Goal: Information Seeking & Learning: Learn about a topic

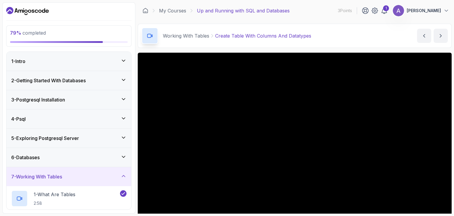
scroll to position [32, 0]
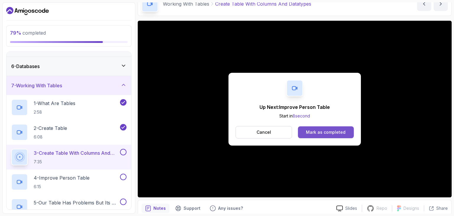
click at [322, 130] on div "Mark as completed" at bounding box center [326, 132] width 40 height 6
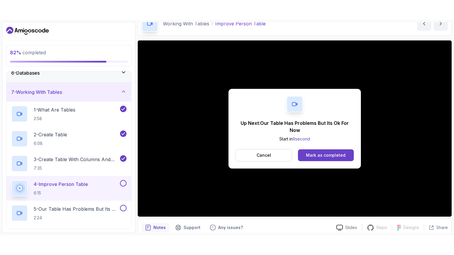
scroll to position [144, 0]
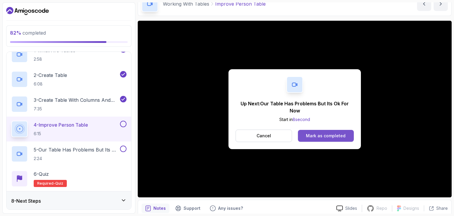
click at [318, 134] on div "Mark as completed" at bounding box center [326, 136] width 40 height 6
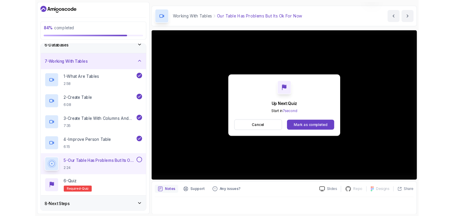
scroll to position [32, 0]
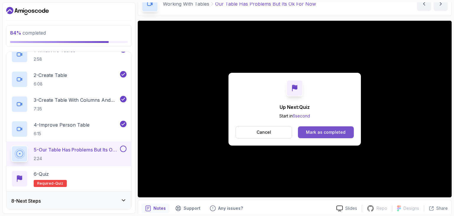
click at [337, 130] on div "Mark as completed" at bounding box center [326, 132] width 40 height 6
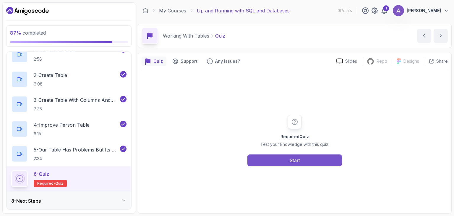
click at [303, 159] on button "Start" at bounding box center [294, 160] width 95 height 12
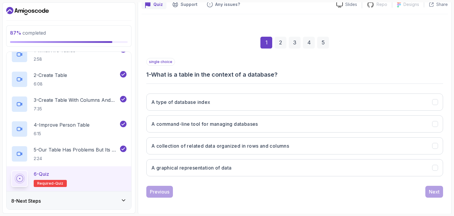
scroll to position [57, 0]
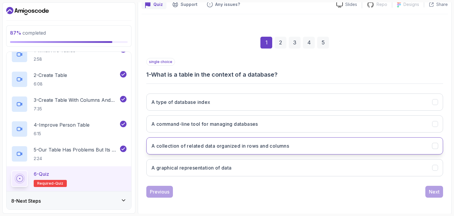
click at [279, 143] on h3 "A collection of related data organized in rows and columns" at bounding box center [220, 145] width 138 height 7
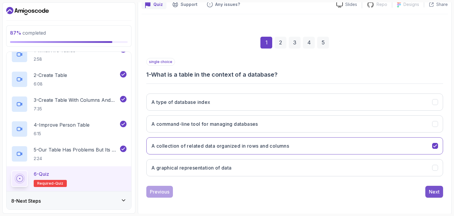
click at [437, 195] on button "Next" at bounding box center [434, 192] width 18 height 12
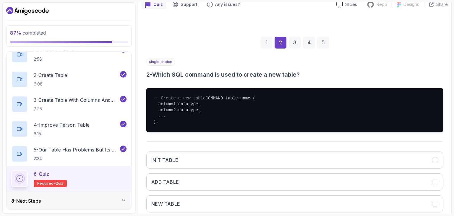
scroll to position [121, 0]
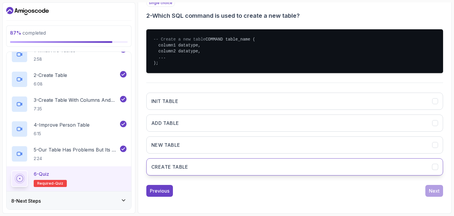
click at [269, 166] on button "CREATE TABLE" at bounding box center [294, 166] width 297 height 17
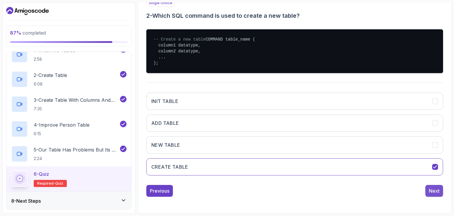
click at [436, 189] on div "Next" at bounding box center [434, 190] width 11 height 7
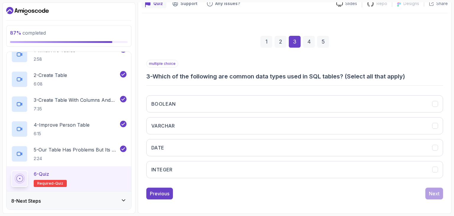
scroll to position [57, 0]
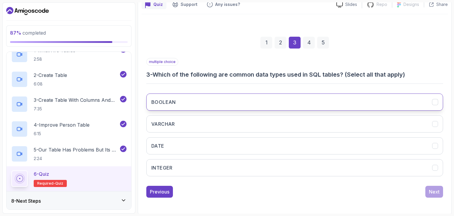
click at [319, 105] on button "BOOLEAN" at bounding box center [294, 101] width 297 height 17
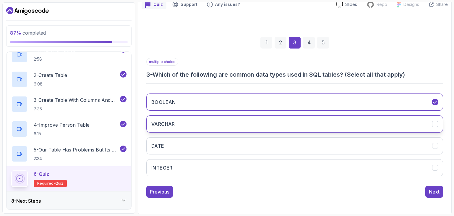
click at [320, 127] on button "VARCHAR" at bounding box center [294, 123] width 297 height 17
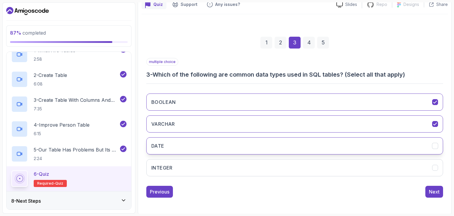
click at [324, 148] on button "DATE" at bounding box center [294, 145] width 297 height 17
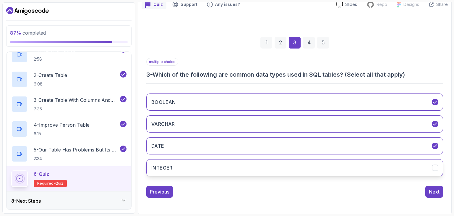
click at [320, 168] on button "INTEGER" at bounding box center [294, 167] width 297 height 17
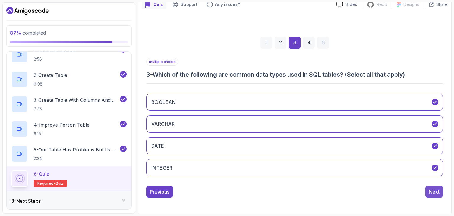
click at [428, 191] on button "Next" at bounding box center [434, 192] width 18 height 12
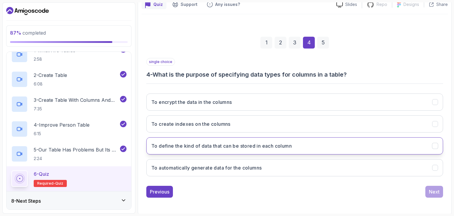
click at [338, 151] on button "To define the kind of data that can be stored in each column" at bounding box center [294, 145] width 297 height 17
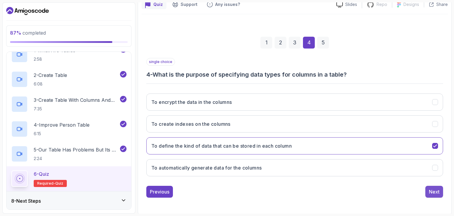
click at [430, 194] on div "Next" at bounding box center [434, 191] width 11 height 7
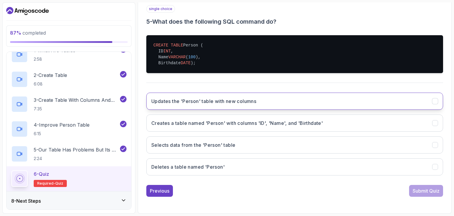
scroll to position [115, 0]
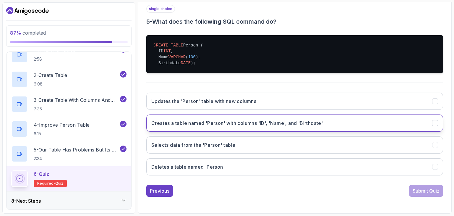
click at [279, 123] on h3 "Creates a table named 'Person' with columns 'ID', 'Name', and 'Birthdate'" at bounding box center [236, 122] width 171 height 7
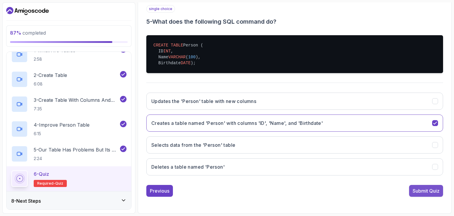
click at [424, 193] on div "Submit Quiz" at bounding box center [425, 190] width 27 height 7
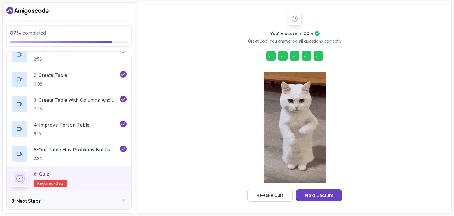
scroll to position [67, 0]
click at [319, 195] on div "Next Lecture" at bounding box center [319, 195] width 29 height 7
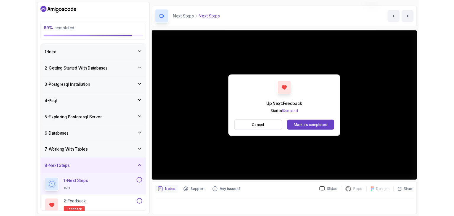
scroll to position [42, 0]
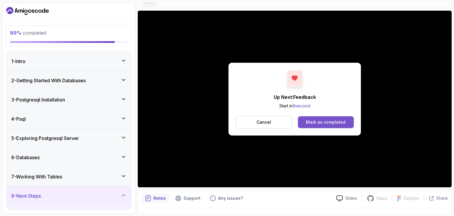
click at [325, 122] on div "Mark as completed" at bounding box center [326, 122] width 40 height 6
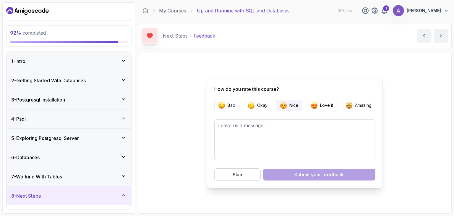
click at [284, 109] on button "Nice" at bounding box center [289, 105] width 26 height 11
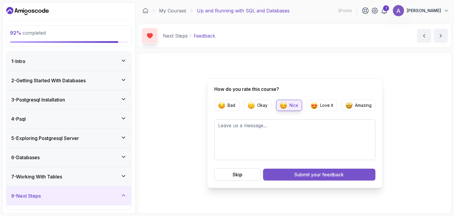
click at [304, 175] on div "Submit your feedback" at bounding box center [318, 174] width 49 height 7
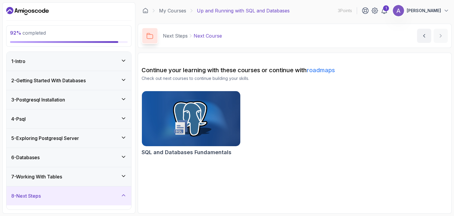
click at [323, 69] on link "roadmaps" at bounding box center [321, 69] width 28 height 7
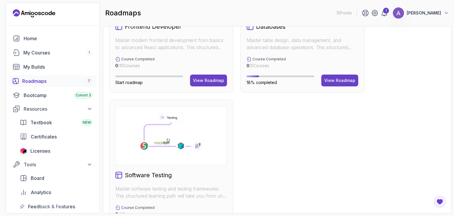
scroll to position [378, 0]
click at [334, 79] on div "View Roadmap" at bounding box center [339, 80] width 31 height 6
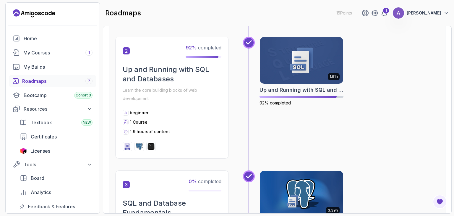
scroll to position [251, 0]
click at [309, 84] on div "1.91h Up and Running with SQL and Databases 92% completed" at bounding box center [301, 70] width 84 height 69
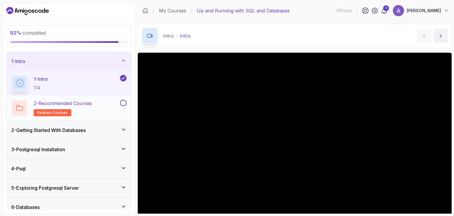
click at [123, 103] on button at bounding box center [123, 103] width 7 height 7
click at [122, 129] on icon at bounding box center [124, 129] width 6 height 6
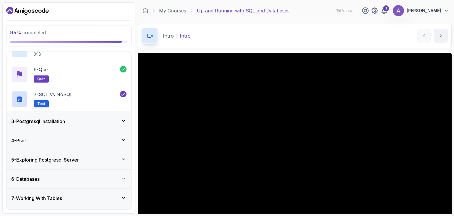
scroll to position [152, 0]
click at [122, 120] on icon at bounding box center [124, 120] width 6 height 6
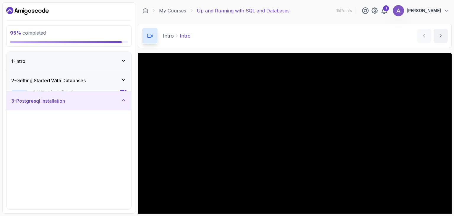
scroll to position [94, 0]
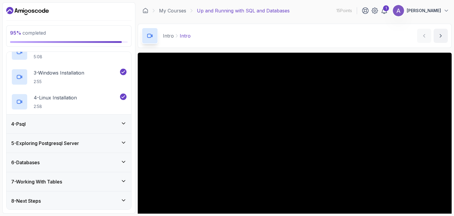
click at [123, 199] on icon at bounding box center [124, 200] width 6 height 6
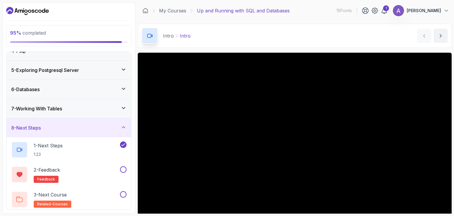
scroll to position [69, 0]
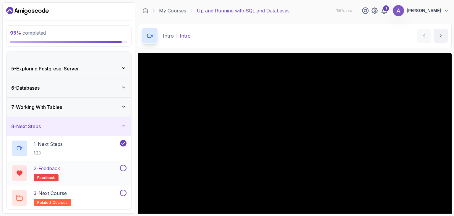
click at [124, 166] on button at bounding box center [123, 168] width 7 height 7
click at [123, 194] on button at bounding box center [123, 192] width 7 height 7
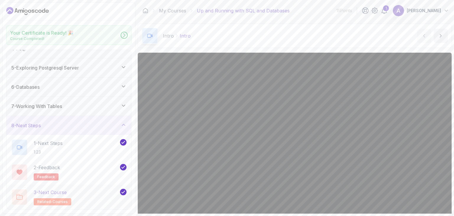
click at [56, 189] on div "Congratulations! You've Completed the Course ! Up and Running with SQL and Data…" at bounding box center [227, 108] width 454 height 216
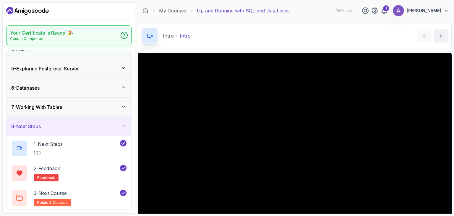
click at [127, 32] on icon at bounding box center [124, 35] width 6 height 6
click at [384, 11] on icon at bounding box center [384, 10] width 7 height 7
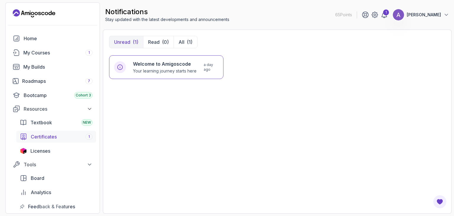
click at [68, 137] on div "Certificates 1" at bounding box center [62, 136] width 62 height 7
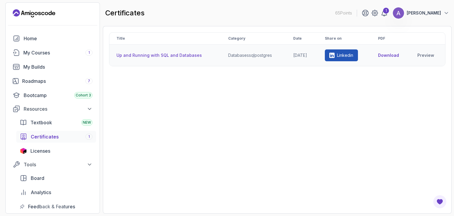
click at [390, 55] on button "Download" at bounding box center [388, 55] width 21 height 6
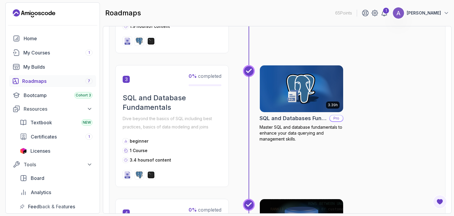
scroll to position [335, 0]
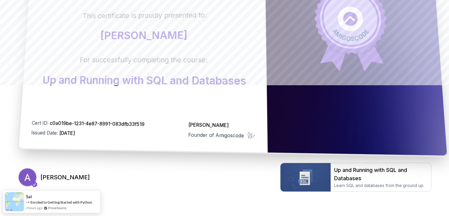
scroll to position [158, 0]
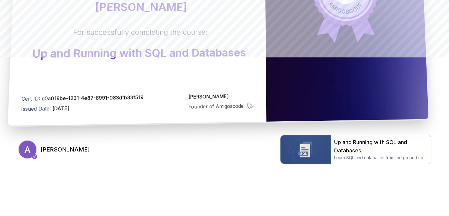
click at [249, 78] on div "Certificate This certificate is proudly presented to: Anandhu Ganesh For succes…" at bounding box center [136, 2] width 259 height 246
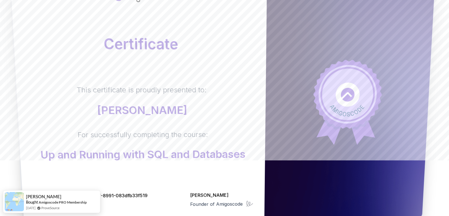
scroll to position [59, 0]
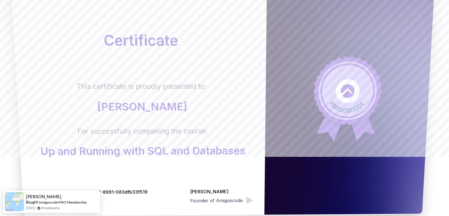
click at [233, 148] on p "Up and Running with SQL and Databases" at bounding box center [142, 150] width 205 height 12
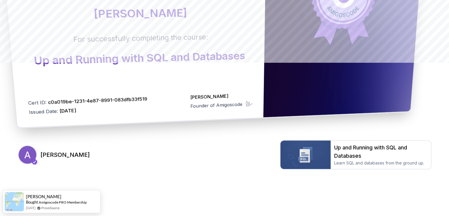
scroll to position [158, 0]
